Goal: Information Seeking & Learning: Learn about a topic

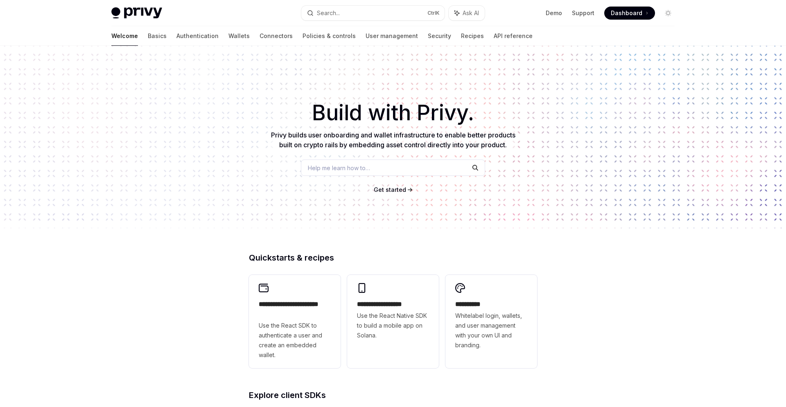
click at [208, 131] on div "​ Build with Privy. Privy builds user onboarding and wallet infrastructure to e…" at bounding box center [393, 137] width 786 height 183
click at [292, 311] on h2 "**********" at bounding box center [295, 310] width 72 height 20
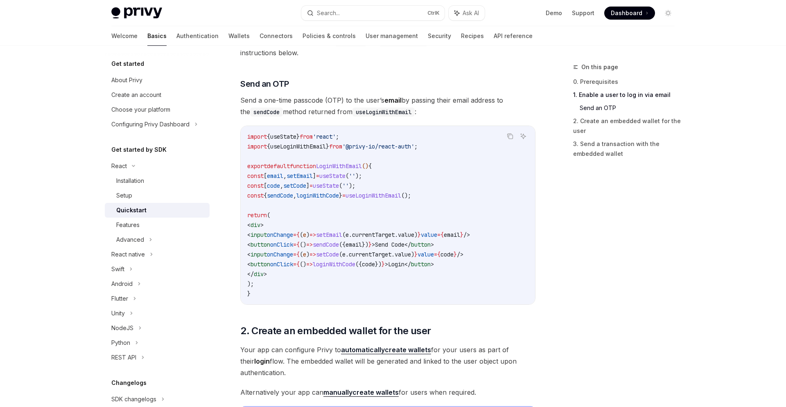
scroll to position [389, 0]
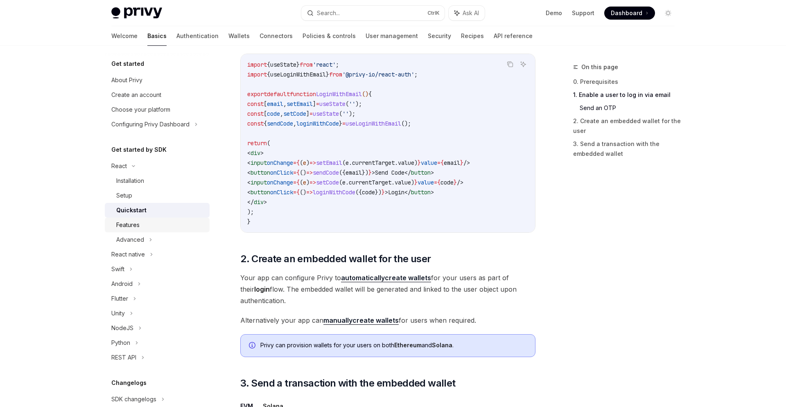
click at [126, 226] on div "Features" at bounding box center [127, 225] width 23 height 10
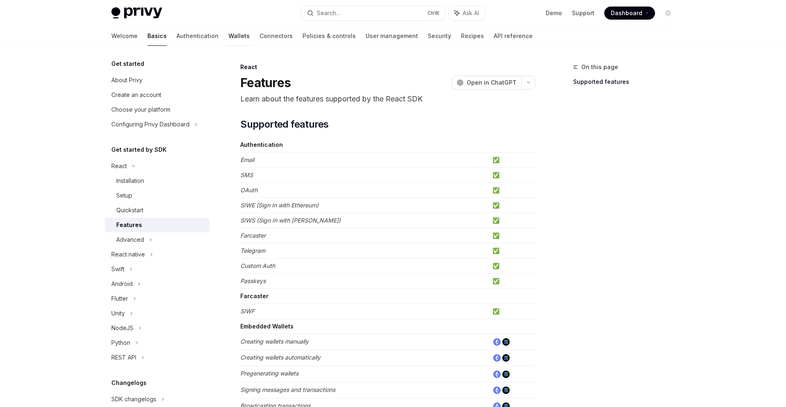
click at [228, 37] on link "Wallets" at bounding box center [238, 36] width 21 height 20
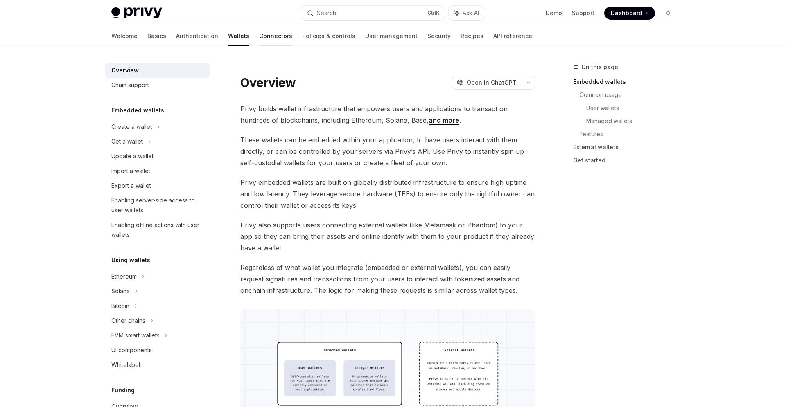
click at [259, 38] on link "Connectors" at bounding box center [275, 36] width 33 height 20
type textarea "*"
